Goal: Go to known website: Access a specific website the user already knows

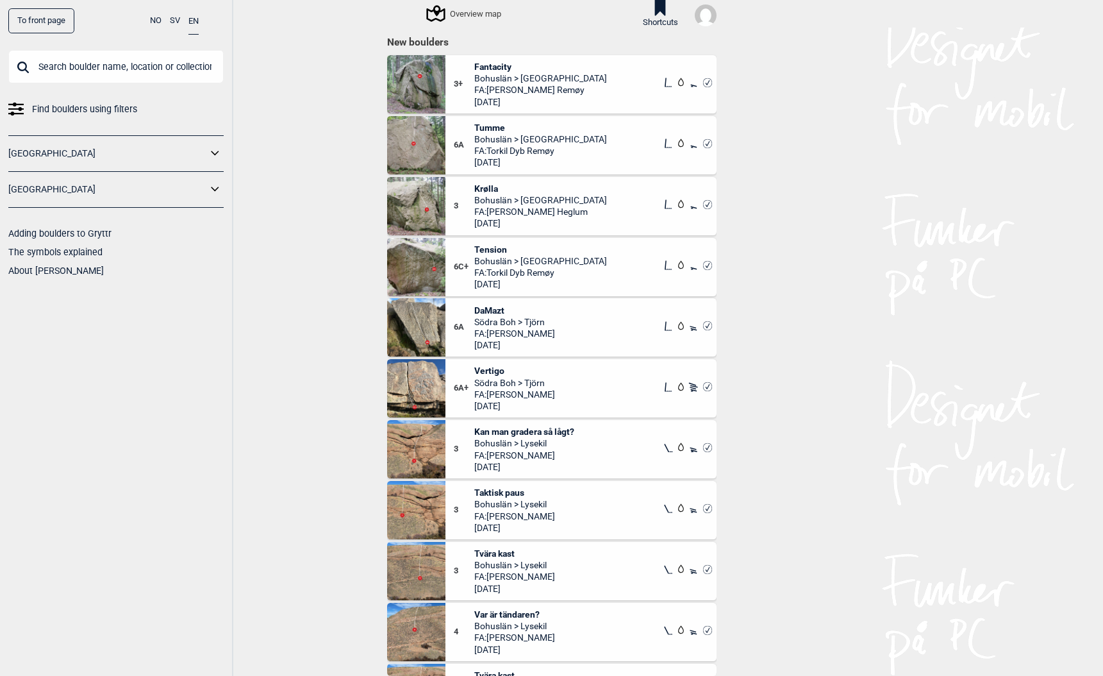
click at [28, 19] on link "To front page" at bounding box center [41, 20] width 66 height 25
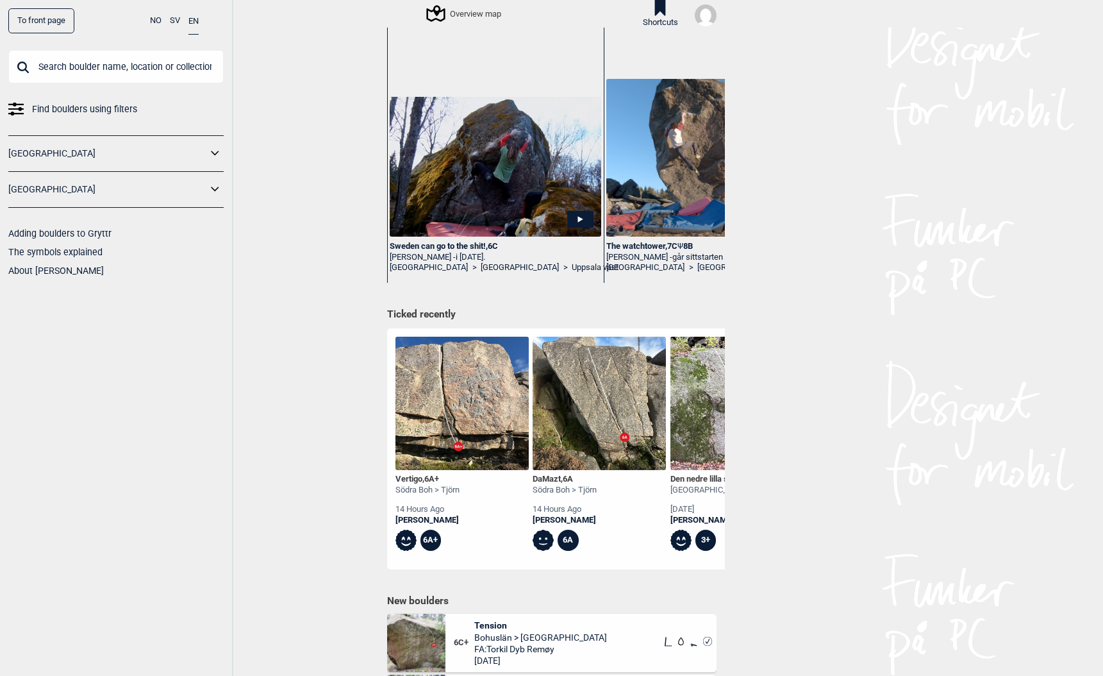
scroll to position [292, 0]
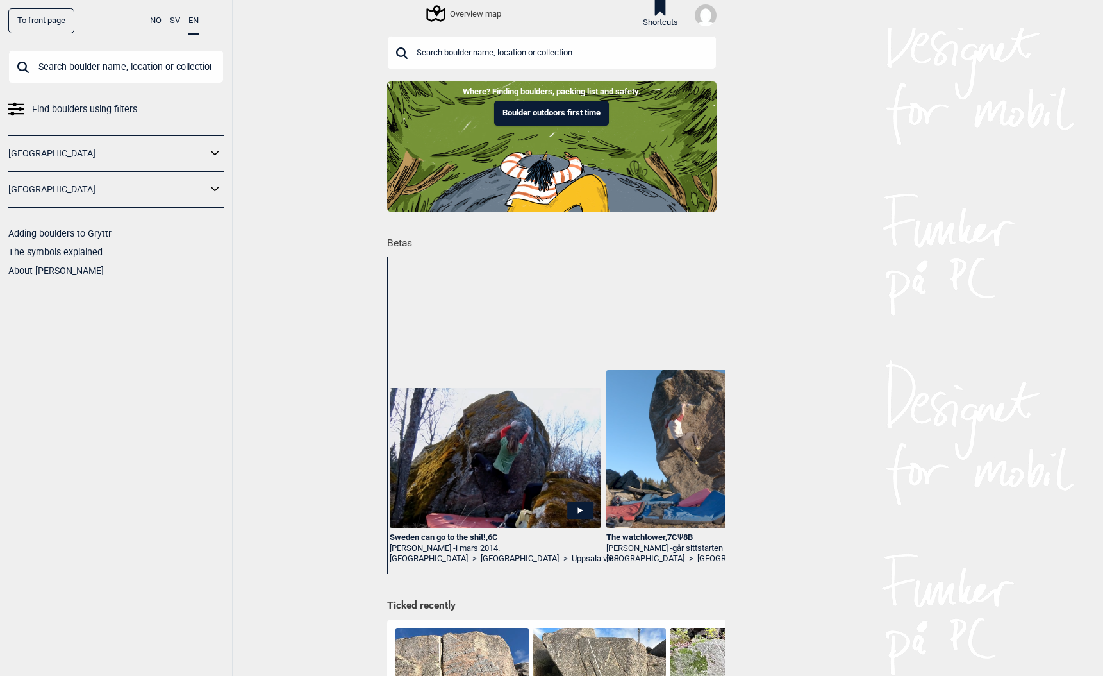
click at [21, 156] on link "[GEOGRAPHIC_DATA]" at bounding box center [107, 153] width 199 height 19
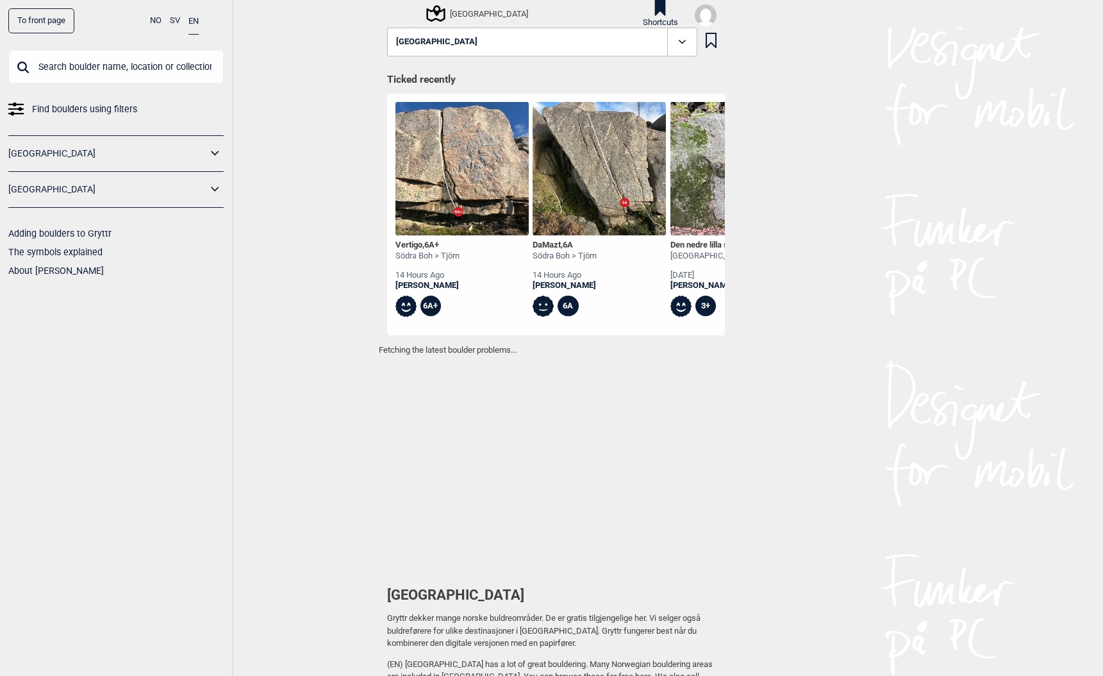
click at [47, 21] on link "To front page" at bounding box center [41, 20] width 66 height 25
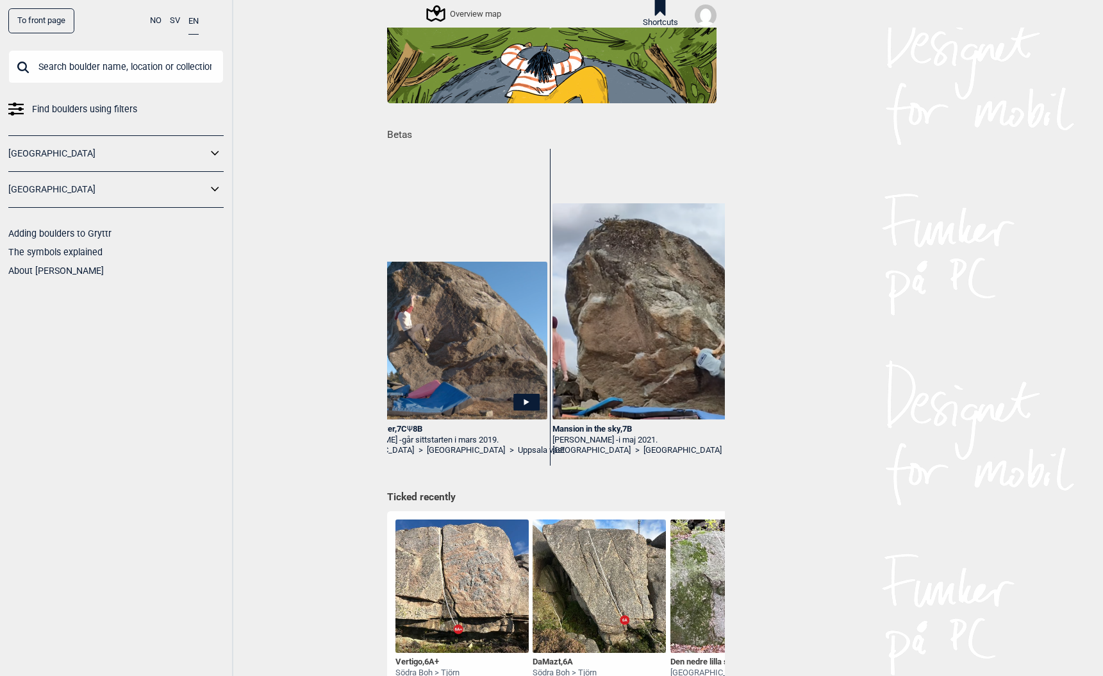
scroll to position [94, 0]
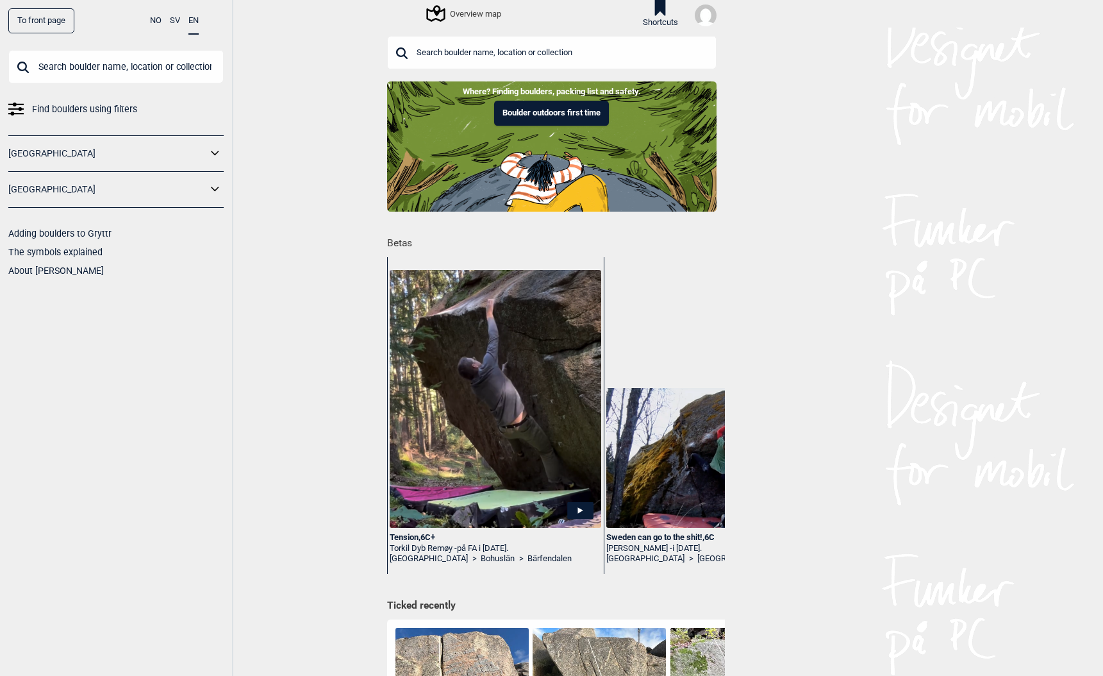
click at [577, 508] on icon at bounding box center [580, 510] width 26 height 17
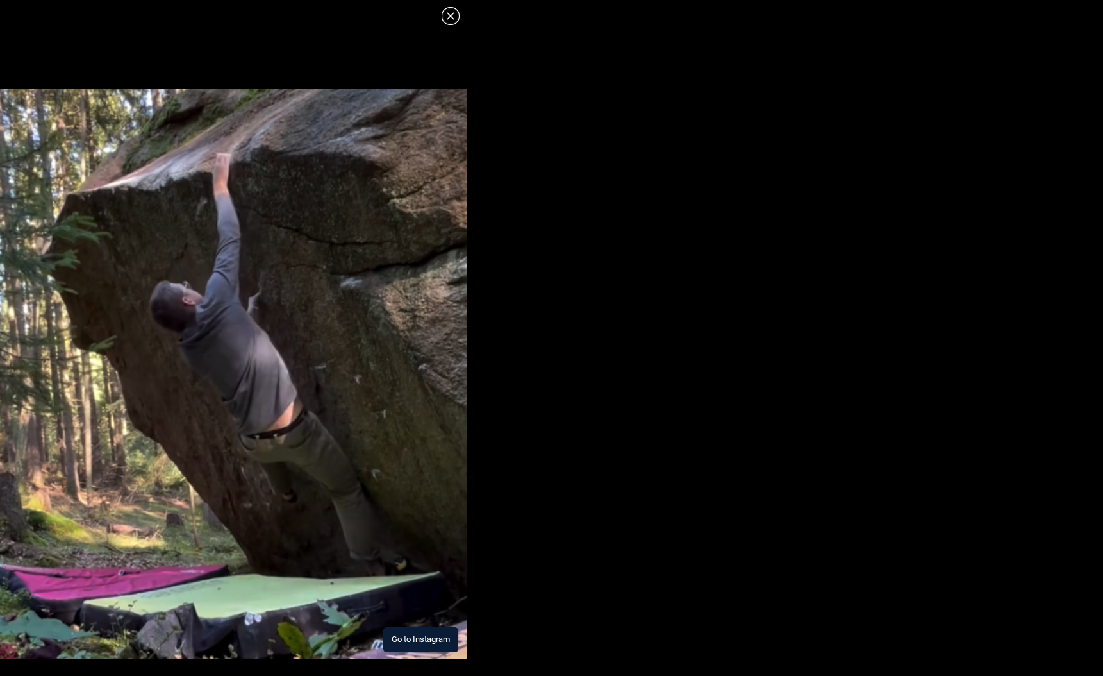
click at [416, 640] on button "Go to Instagram" at bounding box center [420, 639] width 75 height 25
